Goal: Information Seeking & Learning: Learn about a topic

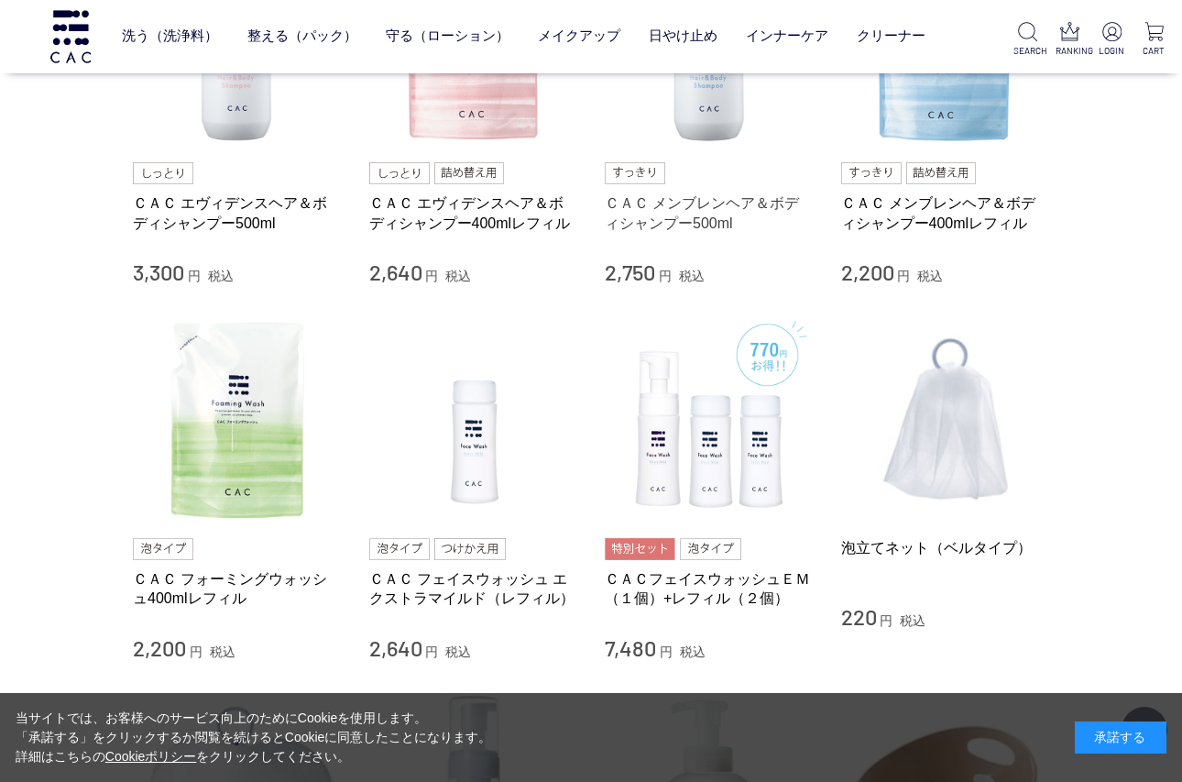
scroll to position [1100, 0]
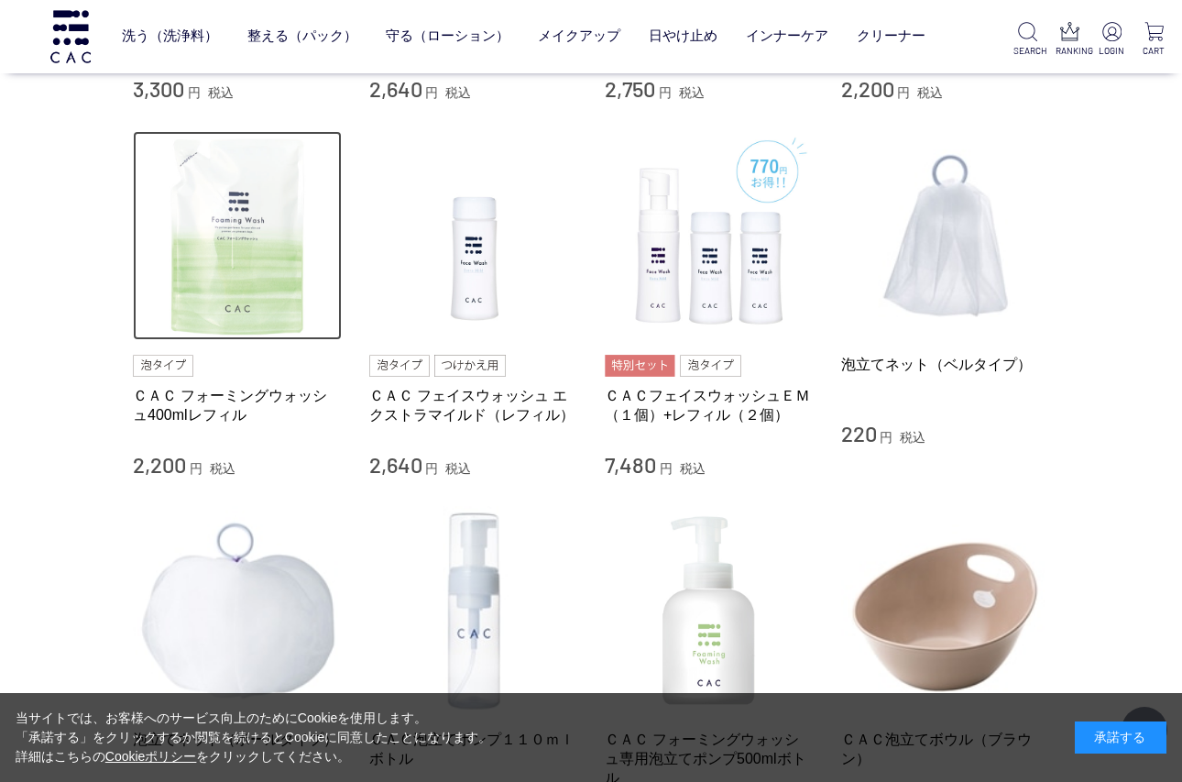
click at [262, 285] on img at bounding box center [237, 235] width 209 height 209
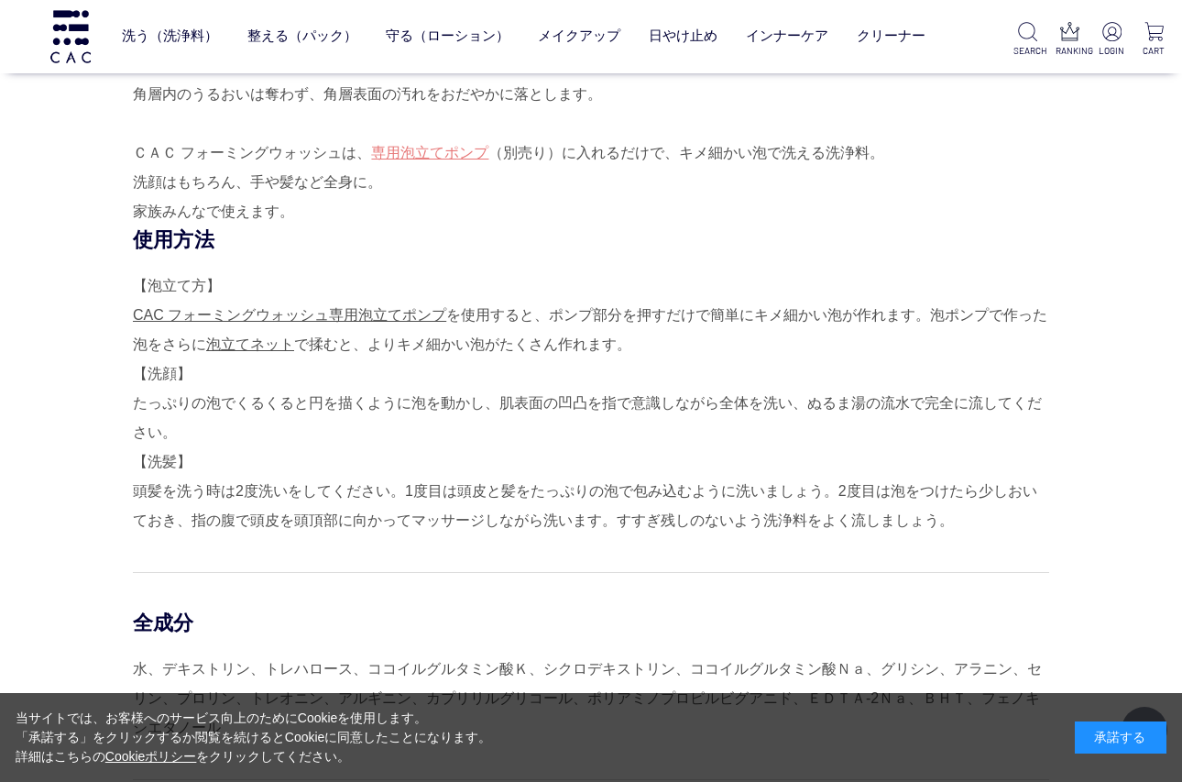
scroll to position [1283, 0]
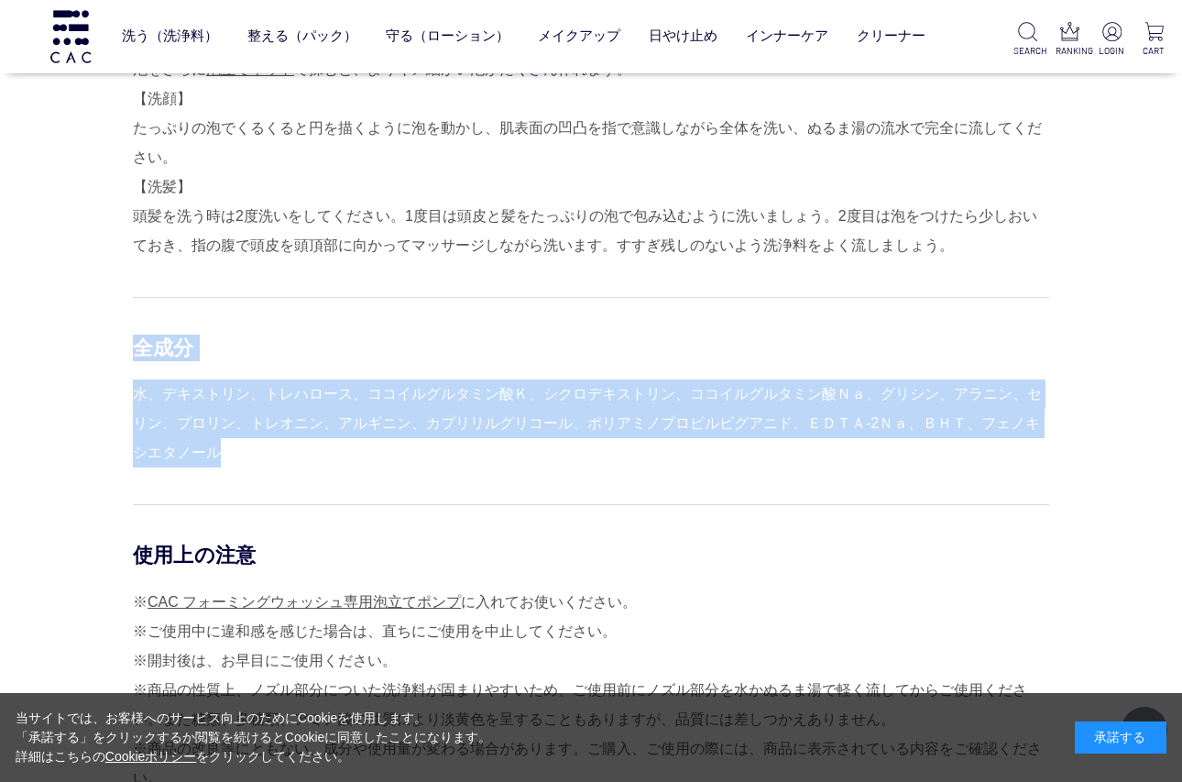
drag, startPoint x: 137, startPoint y: 342, endPoint x: 242, endPoint y: 448, distance: 149.0
click at [242, 448] on div "全成分 水、デキストリン、トレハロース、ココイルグルタミン酸Ｋ、シクロデキストリン、ココイルグルタミン酸Ｎａ、グリシン、アラニン、セリン、プロリン、トレオニン…" at bounding box center [591, 382] width 916 height 170
copy div "全成分 水、デキストリン、トレハロース、ココイルグルタミン酸Ｋ、シクロデキストリン、ココイルグルタミン酸Ｎａ、グリシン、アラニン、セリン、プロリン、トレオニン…"
